Goal: Transaction & Acquisition: Purchase product/service

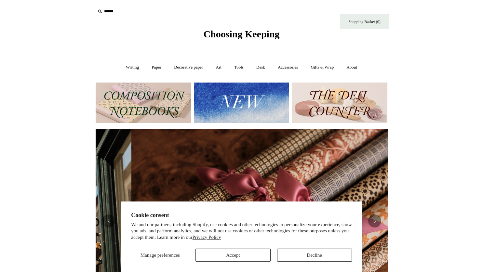
scroll to position [0, 584]
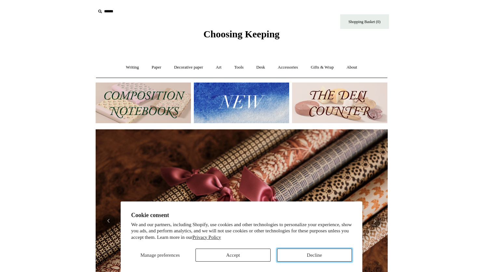
click at [318, 256] on button "Decline" at bounding box center [314, 255] width 75 height 13
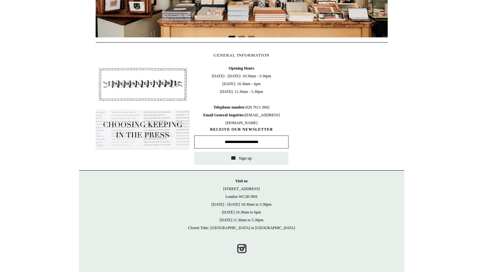
scroll to position [0, 0]
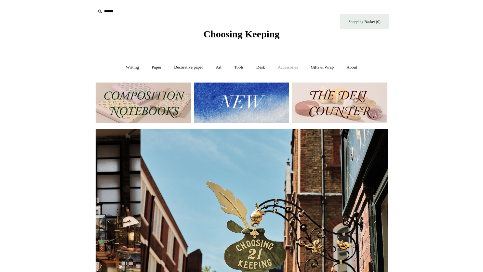
click at [300, 65] on link "Accessories +" at bounding box center [288, 67] width 32 height 17
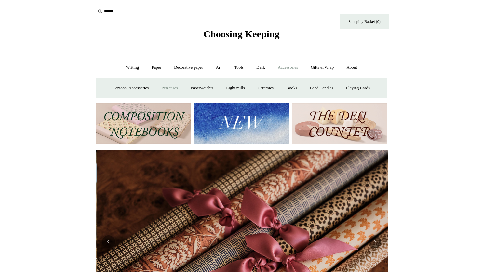
scroll to position [0, 584]
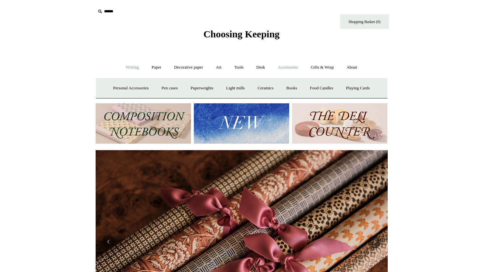
click at [128, 65] on link "Writing +" at bounding box center [132, 67] width 25 height 17
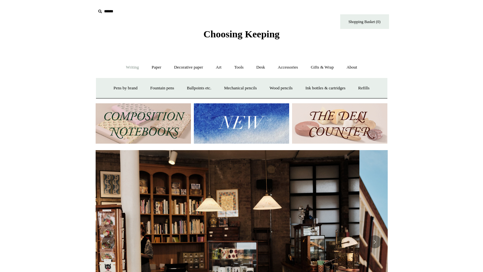
scroll to position [0, 0]
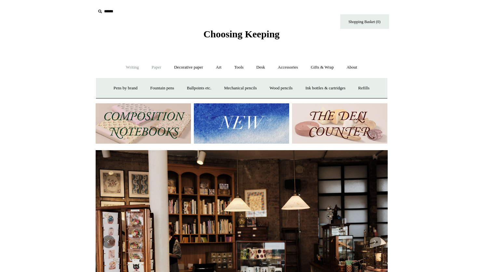
click at [155, 66] on link "Paper +" at bounding box center [156, 67] width 21 height 17
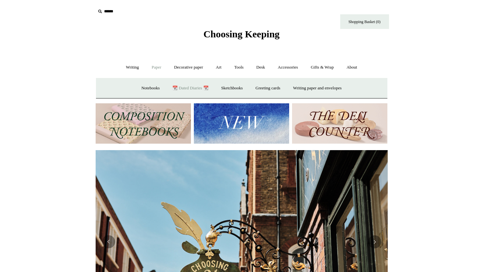
scroll to position [0, 292]
click at [185, 89] on link "📆 Dated Diaries 📆" at bounding box center [191, 88] width 48 height 17
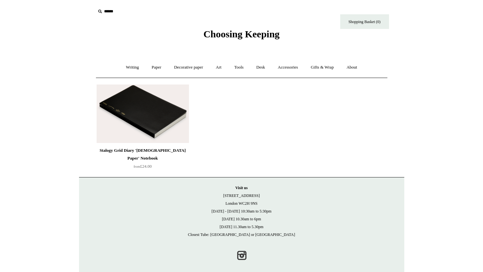
click at [140, 118] on img at bounding box center [143, 114] width 92 height 59
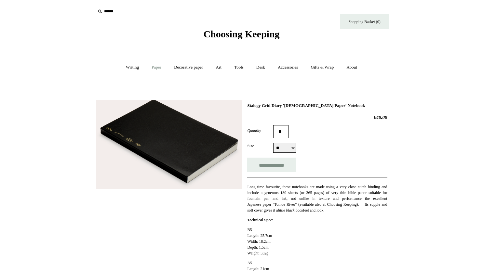
click at [156, 66] on link "Paper +" at bounding box center [156, 67] width 21 height 17
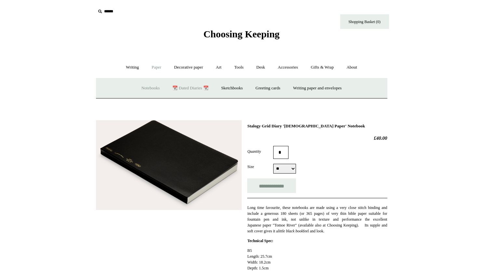
click at [137, 88] on link "Notebooks +" at bounding box center [151, 88] width 30 height 17
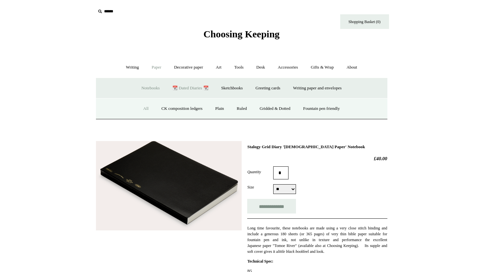
click at [140, 109] on link "All" at bounding box center [145, 108] width 17 height 17
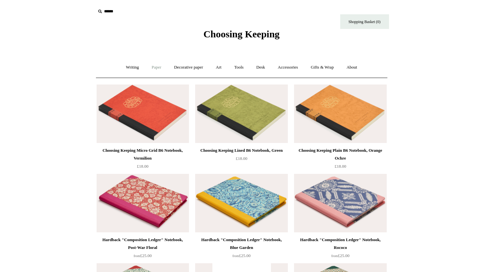
click at [158, 66] on link "Paper +" at bounding box center [156, 67] width 21 height 17
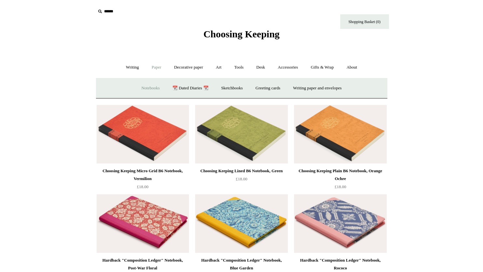
click at [150, 89] on link "Notebooks +" at bounding box center [151, 88] width 30 height 17
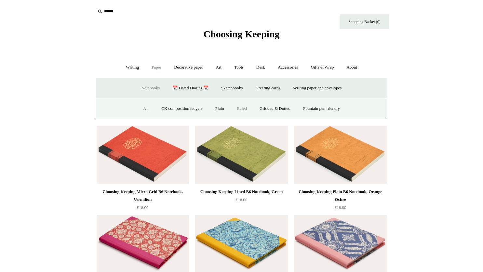
click at [240, 107] on link "Ruled" at bounding box center [242, 108] width 22 height 17
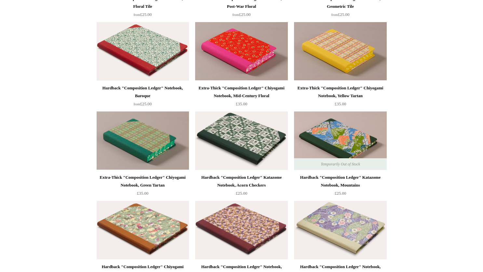
scroll to position [868, 0]
click at [155, 45] on img at bounding box center [143, 51] width 92 height 59
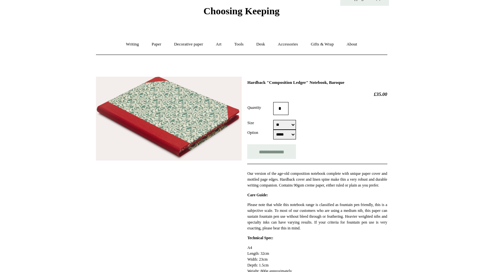
scroll to position [23, 0]
click at [273, 120] on select "** **" at bounding box center [284, 125] width 23 height 10
select select "**"
click option "**" at bounding box center [0, 0] width 0 height 0
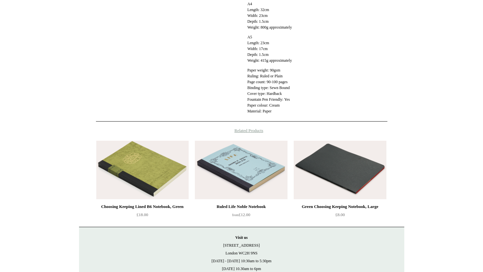
scroll to position [268, 0]
